Goal: Transaction & Acquisition: Purchase product/service

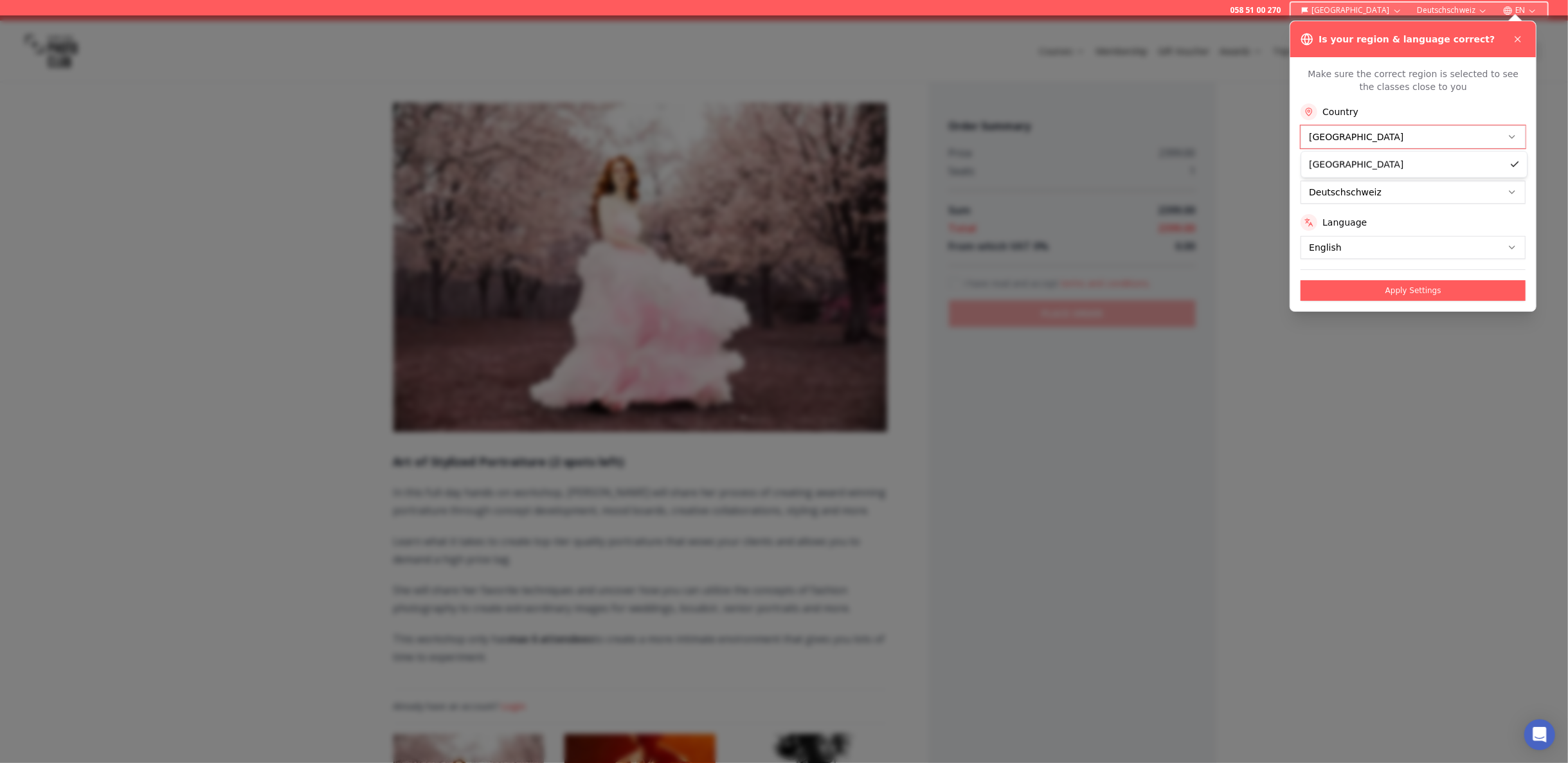
click at [1517, 37] on icon at bounding box center [1518, 39] width 11 height 11
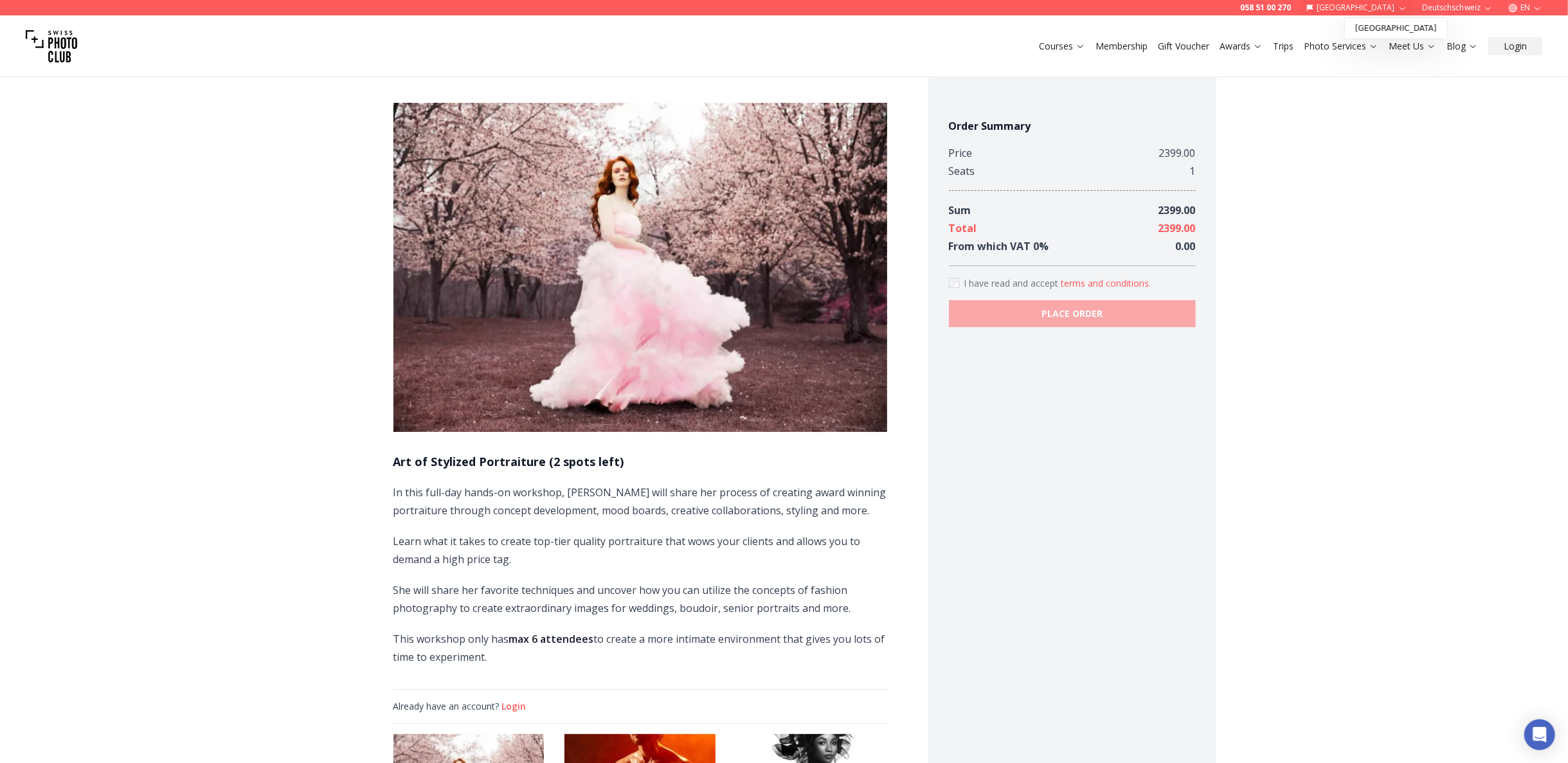
click at [1404, 7] on icon "button" at bounding box center [1402, 8] width 6 height 3
click at [1538, 7] on icon "button" at bounding box center [1537, 8] width 10 height 10
click at [1528, 63] on link "en" at bounding box center [1526, 59] width 26 height 15
click at [1522, 58] on link "en" at bounding box center [1526, 59] width 26 height 15
